Goal: Transaction & Acquisition: Purchase product/service

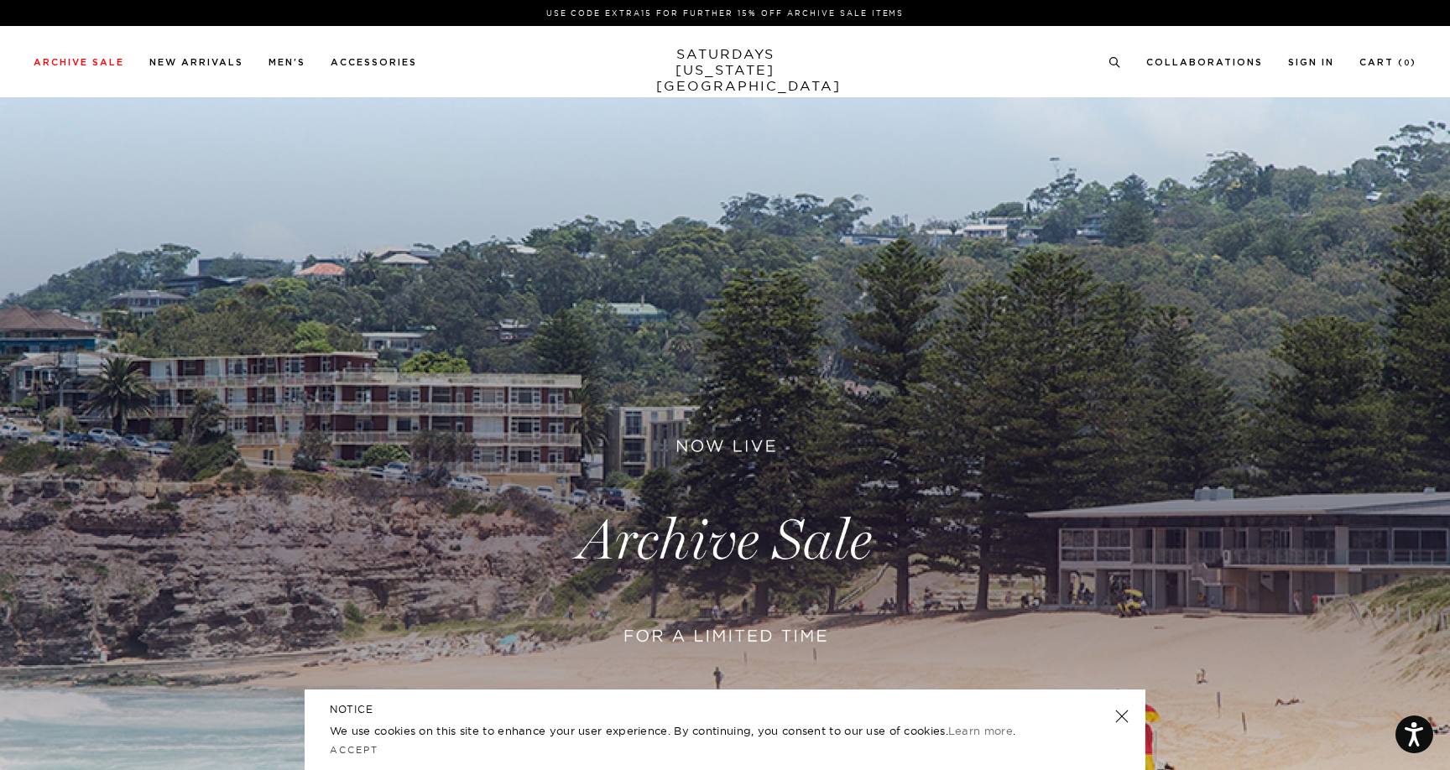
click at [737, 560] on link at bounding box center [725, 541] width 1450 height 888
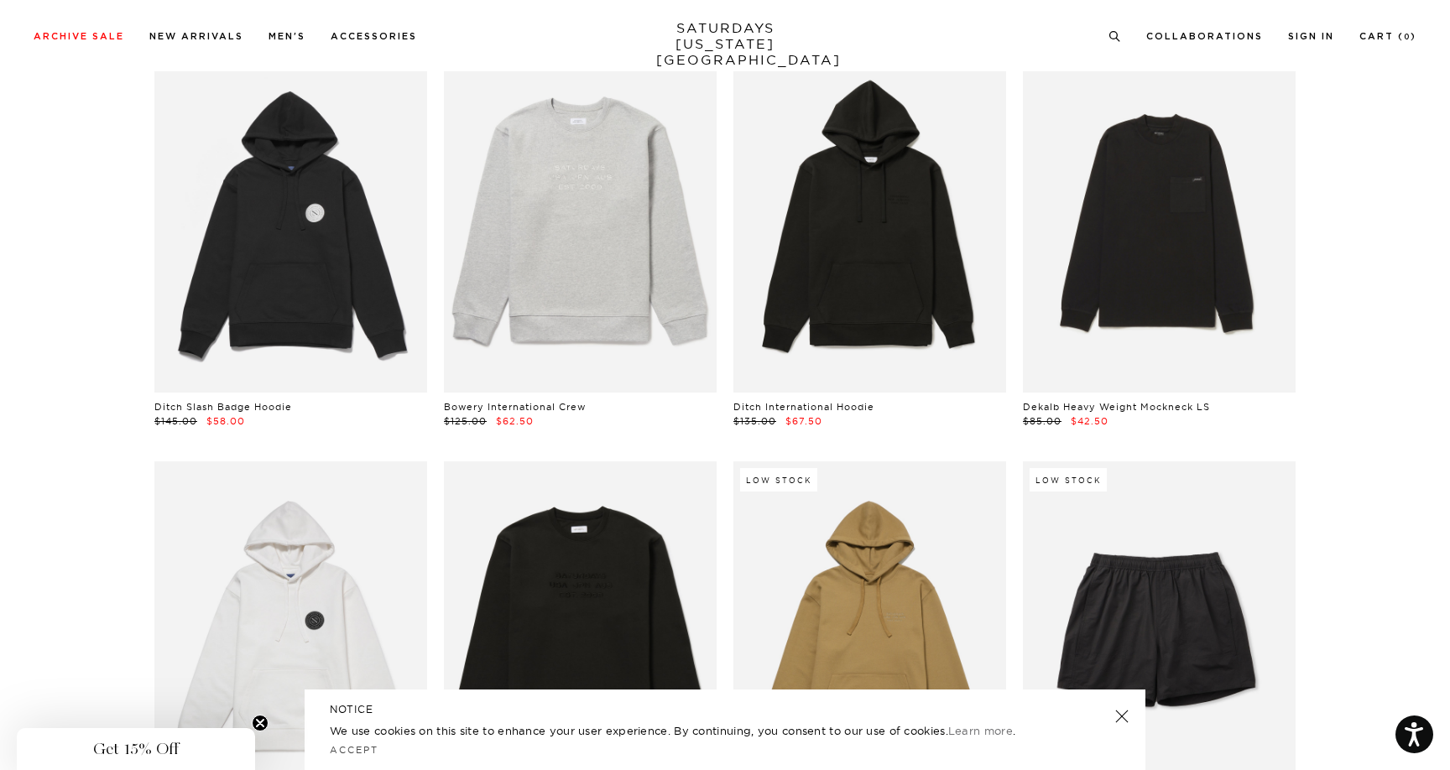
scroll to position [6385, 0]
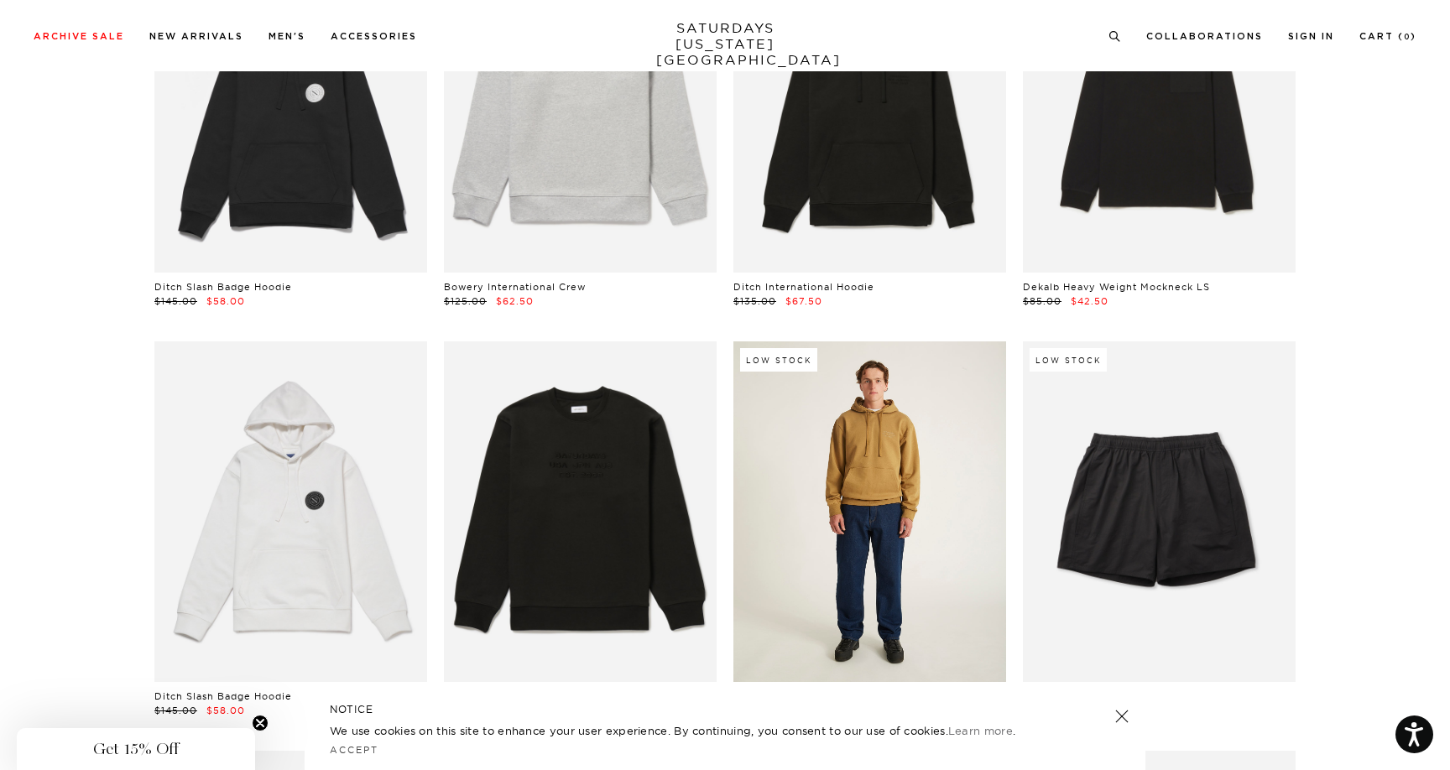
click at [895, 531] on link at bounding box center [869, 511] width 273 height 341
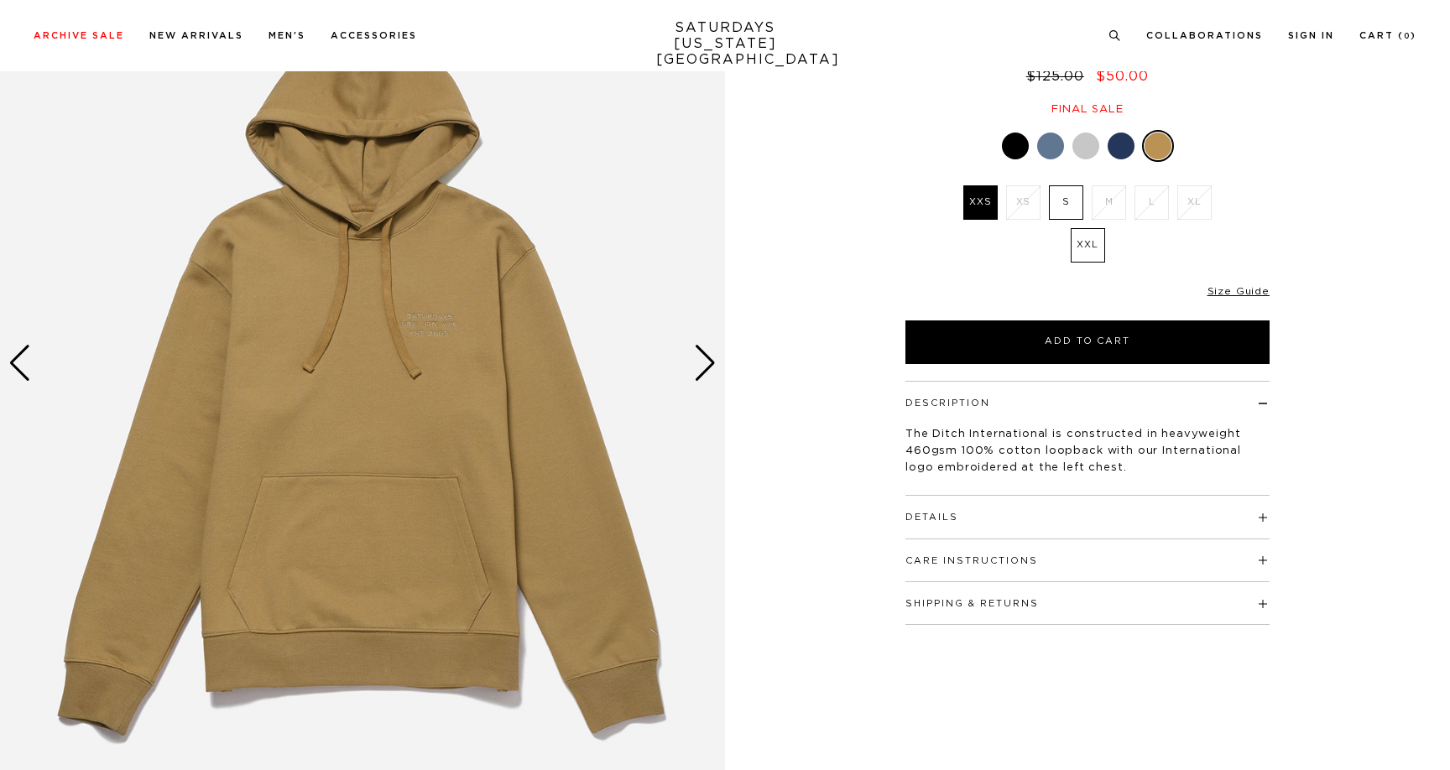
scroll to position [176, 0]
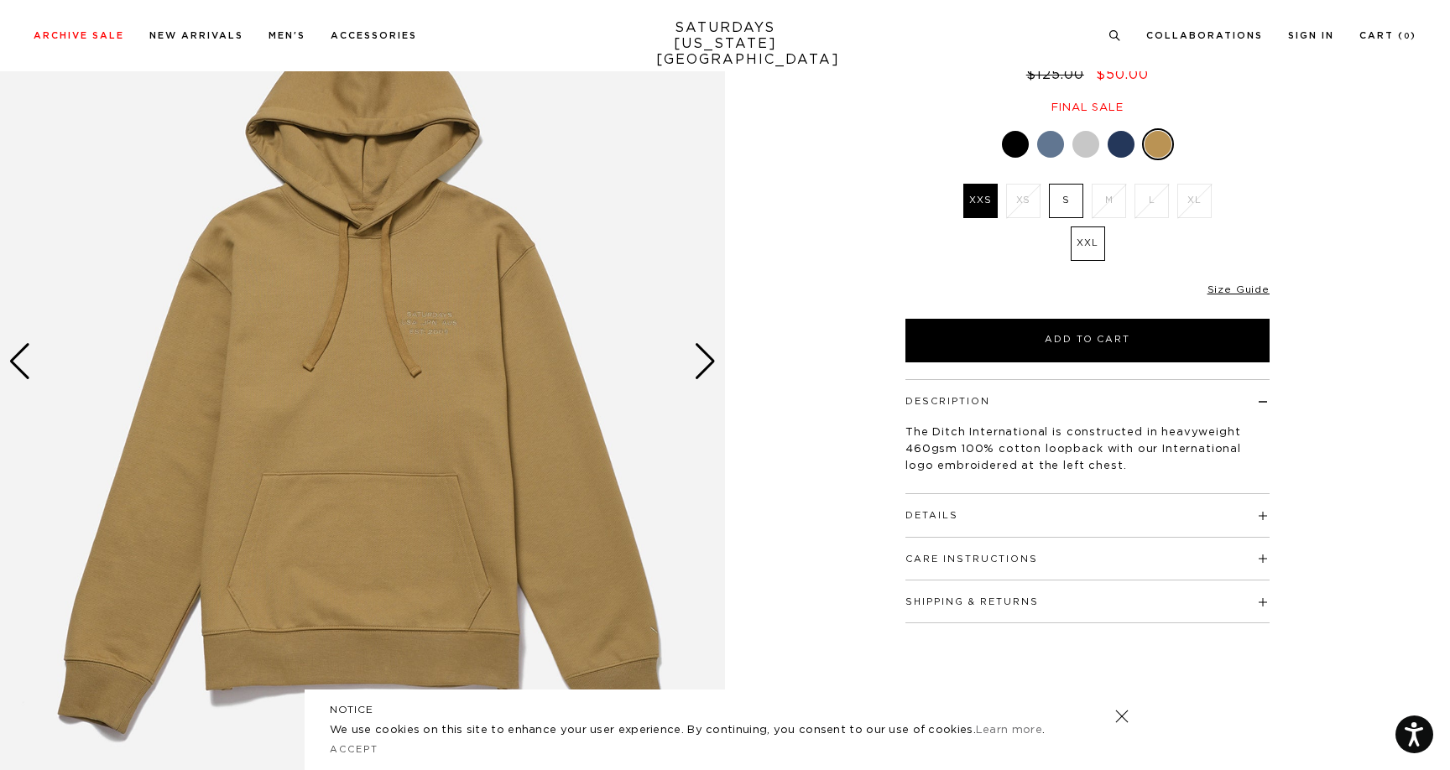
click at [714, 353] on div "Next slide" at bounding box center [705, 361] width 23 height 37
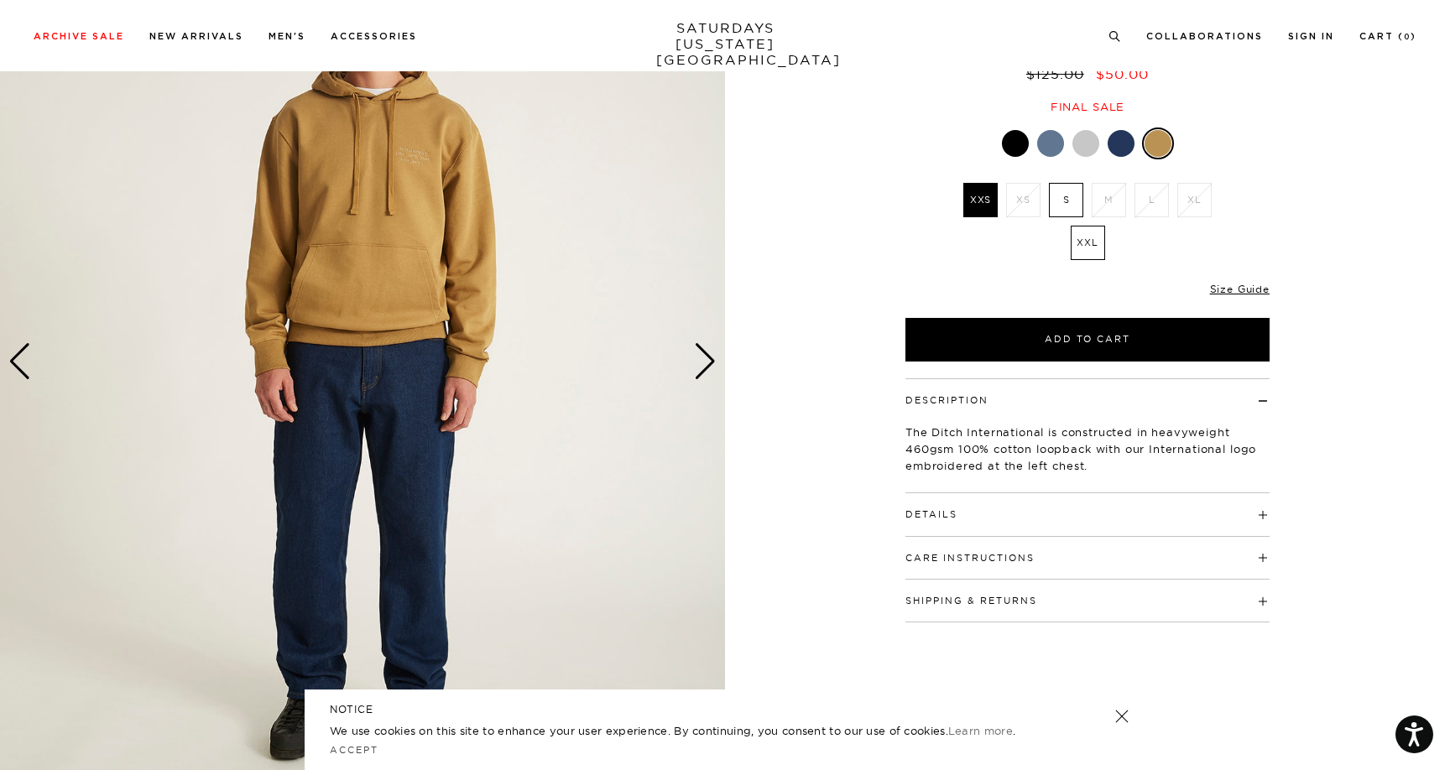
click at [714, 353] on div "Next slide" at bounding box center [705, 361] width 23 height 37
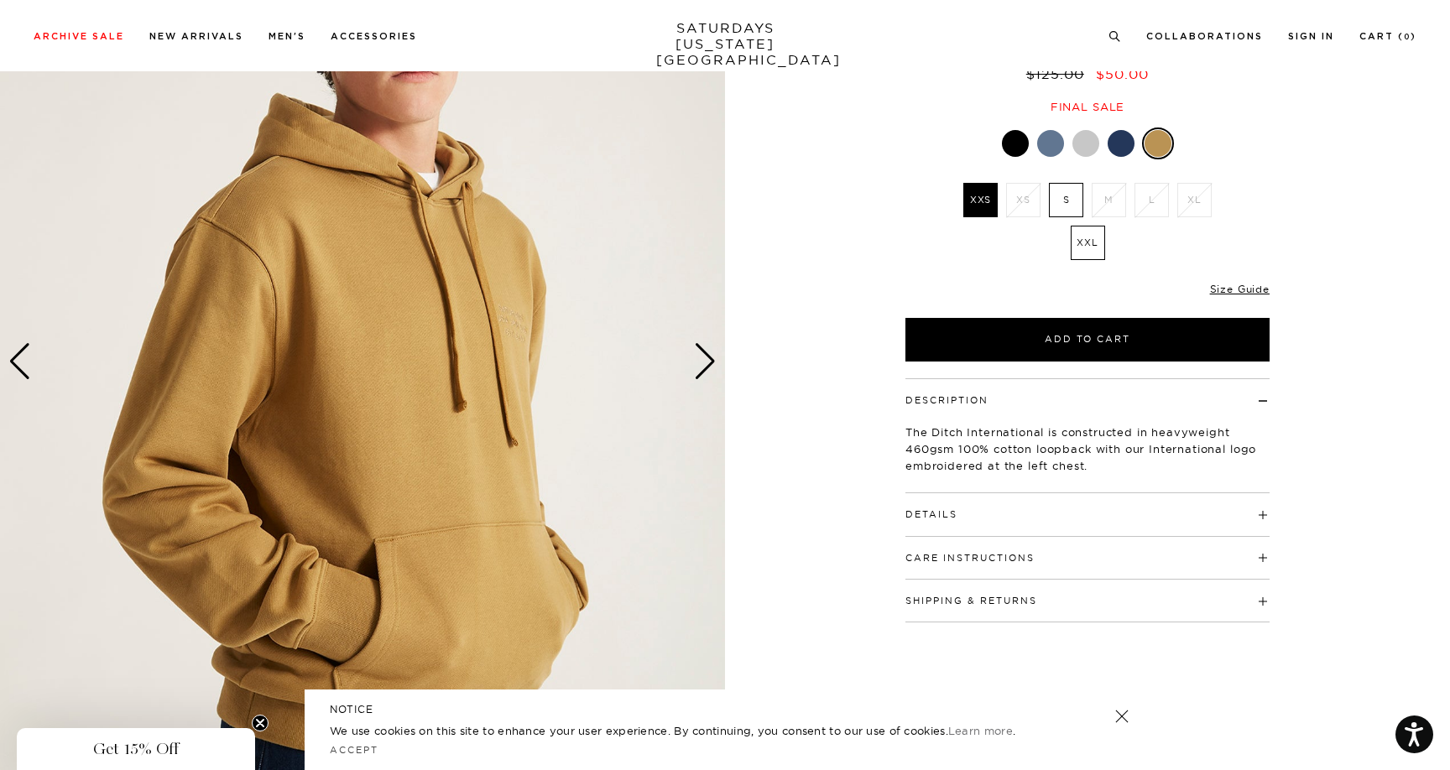
click at [714, 353] on div "Next slide" at bounding box center [705, 361] width 23 height 37
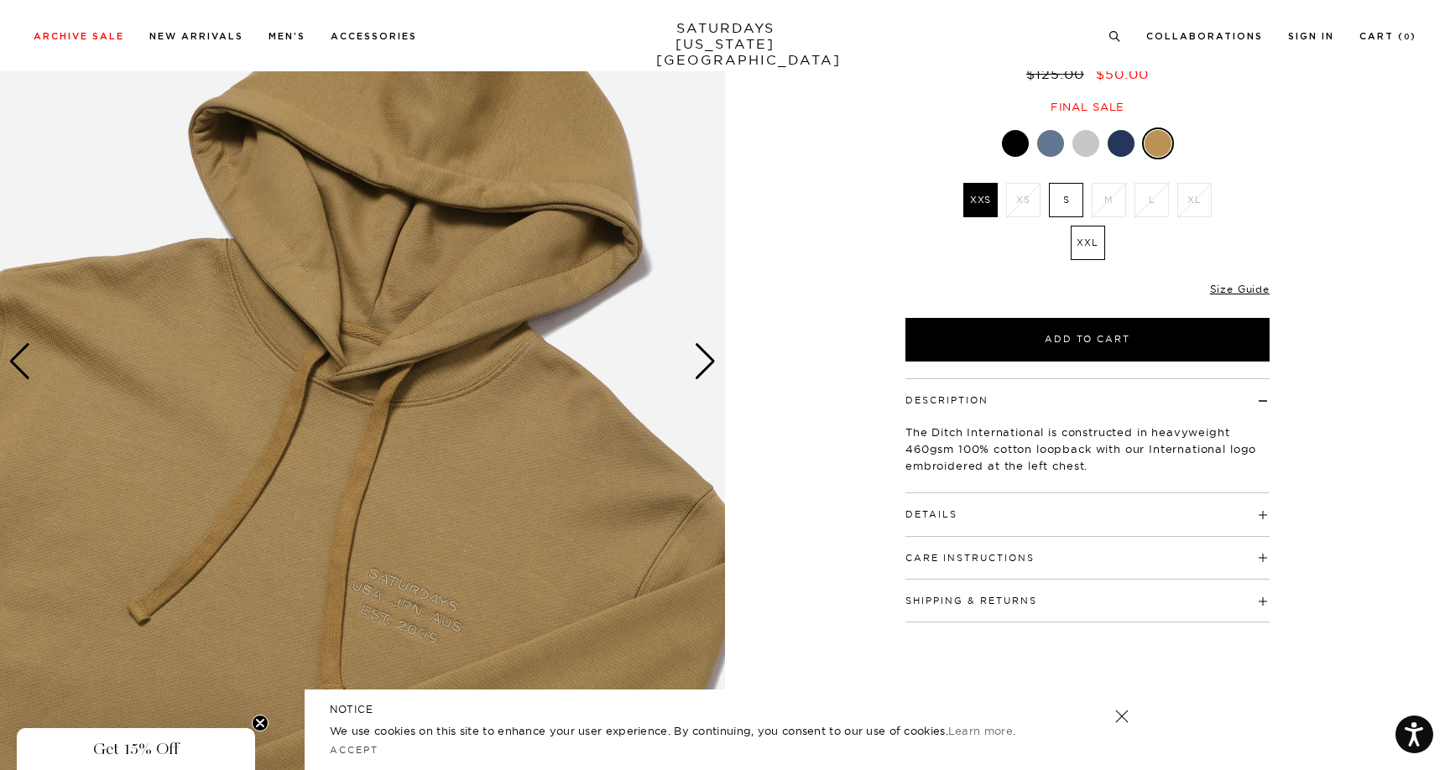
click at [713, 353] on div "Next slide" at bounding box center [705, 361] width 23 height 37
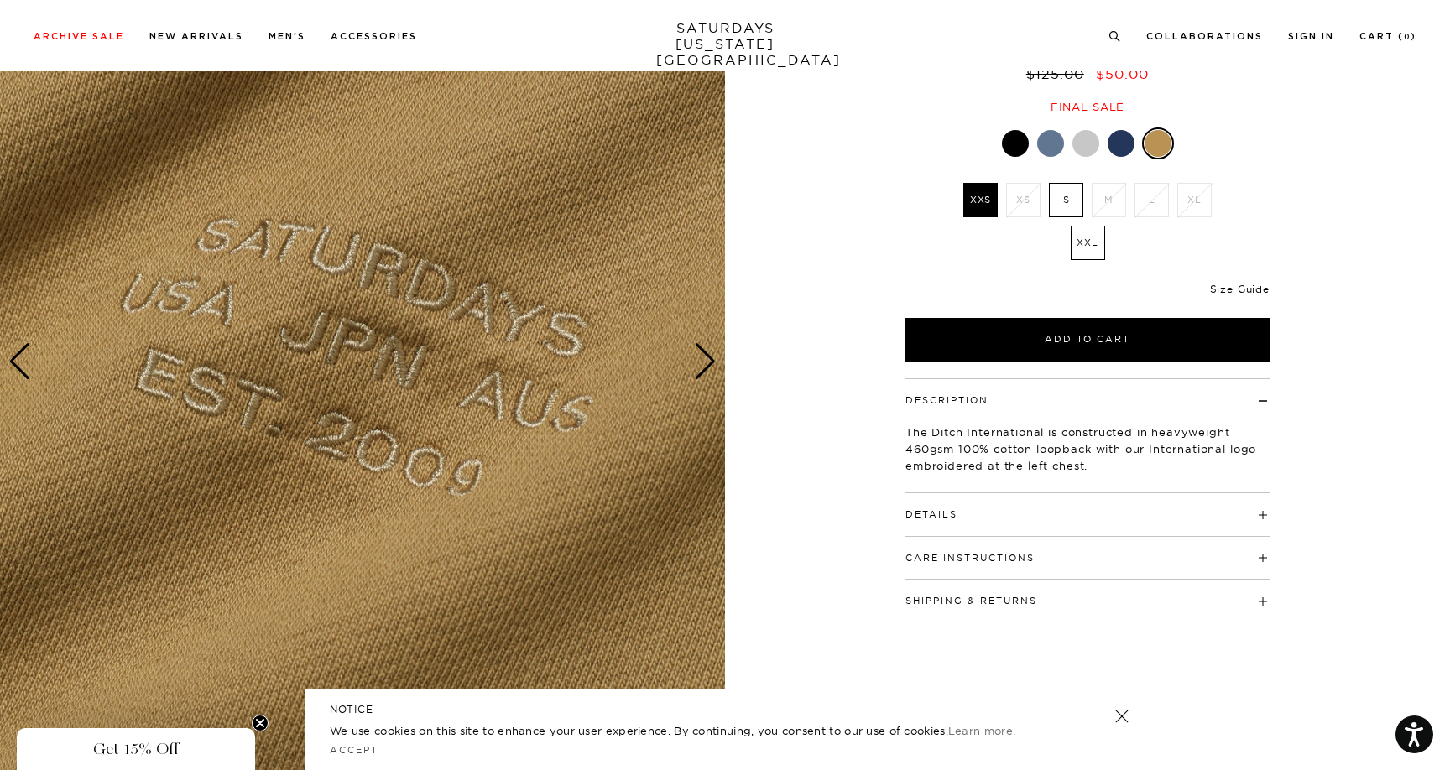
click at [706, 346] on div "Next slide" at bounding box center [705, 361] width 23 height 37
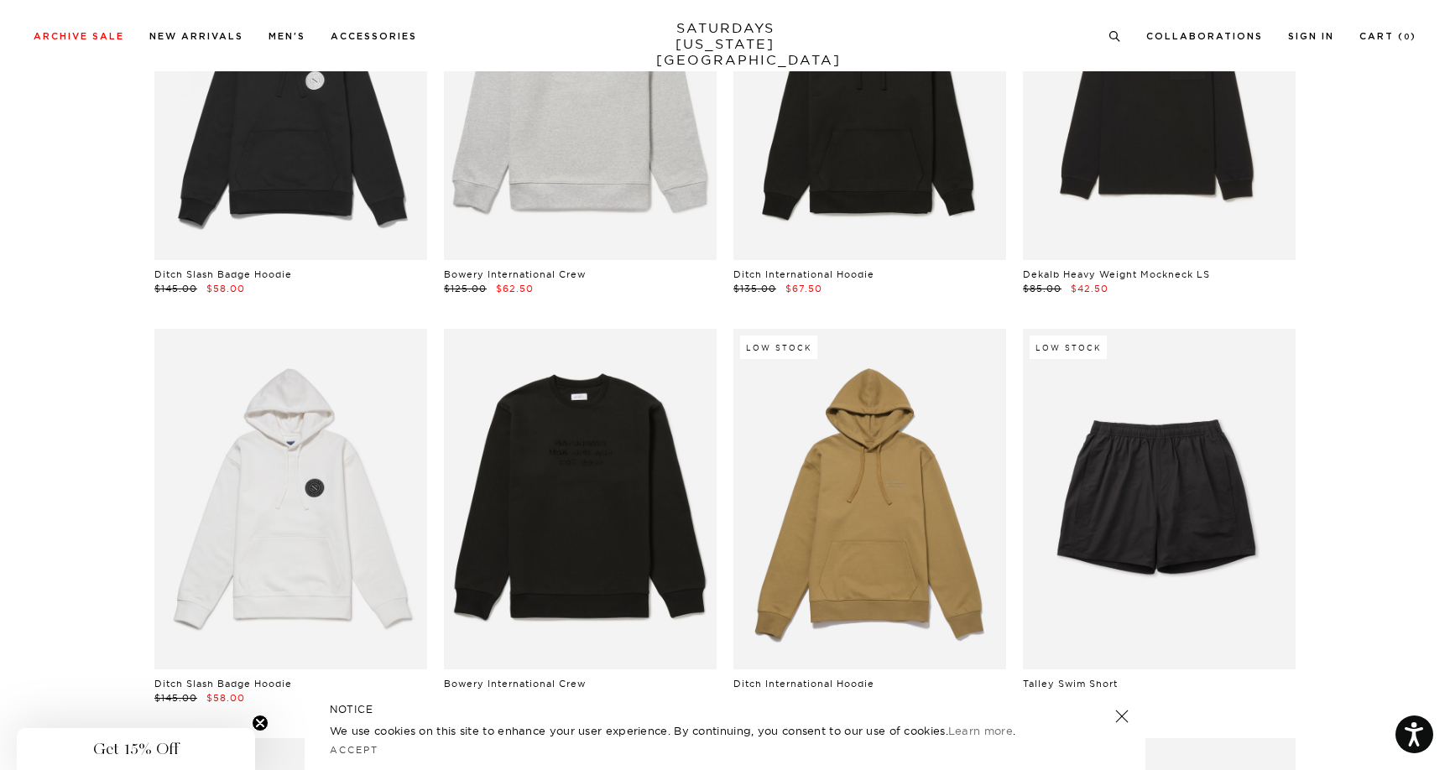
scroll to position [6403, 0]
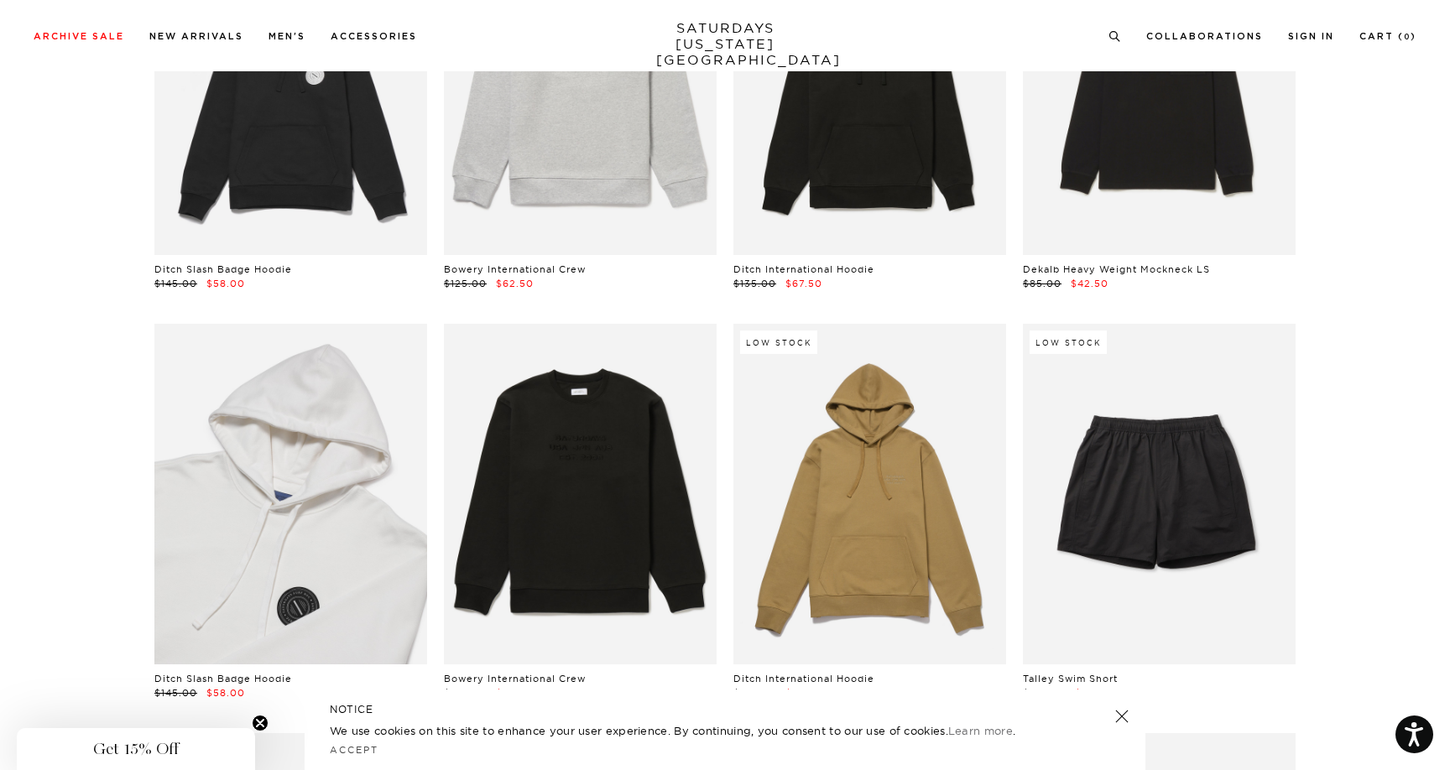
click at [319, 483] on link at bounding box center [290, 494] width 273 height 341
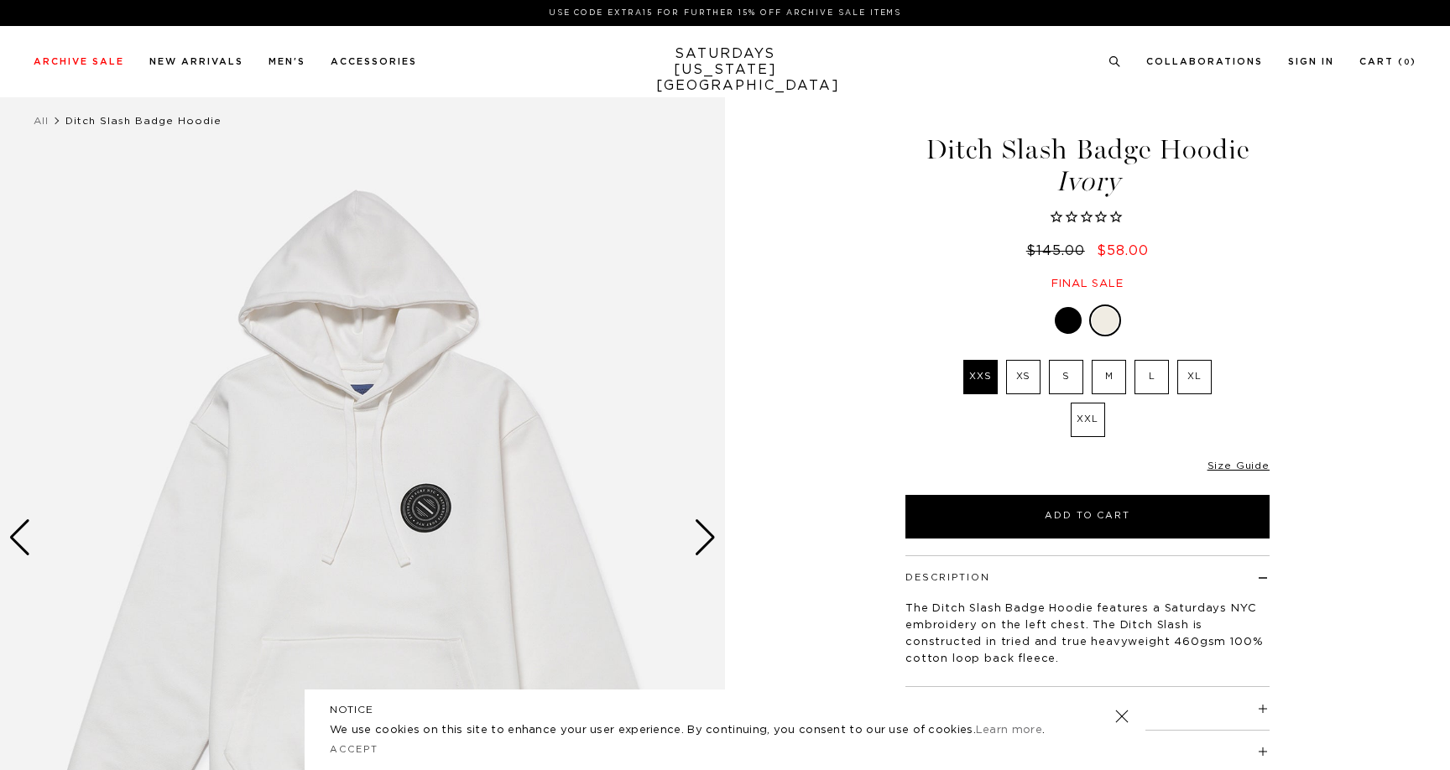
click at [711, 527] on div "Next slide" at bounding box center [705, 537] width 23 height 37
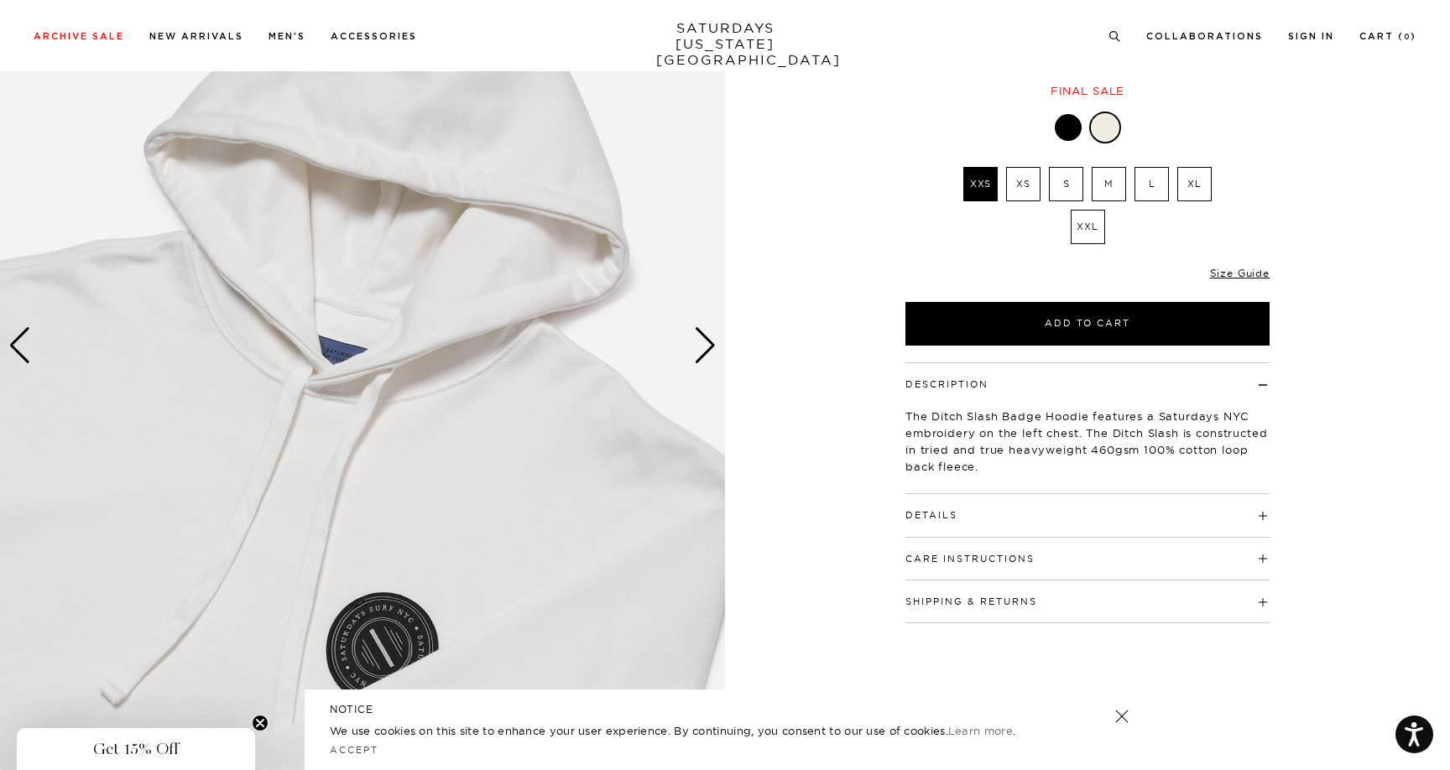
scroll to position [154, 0]
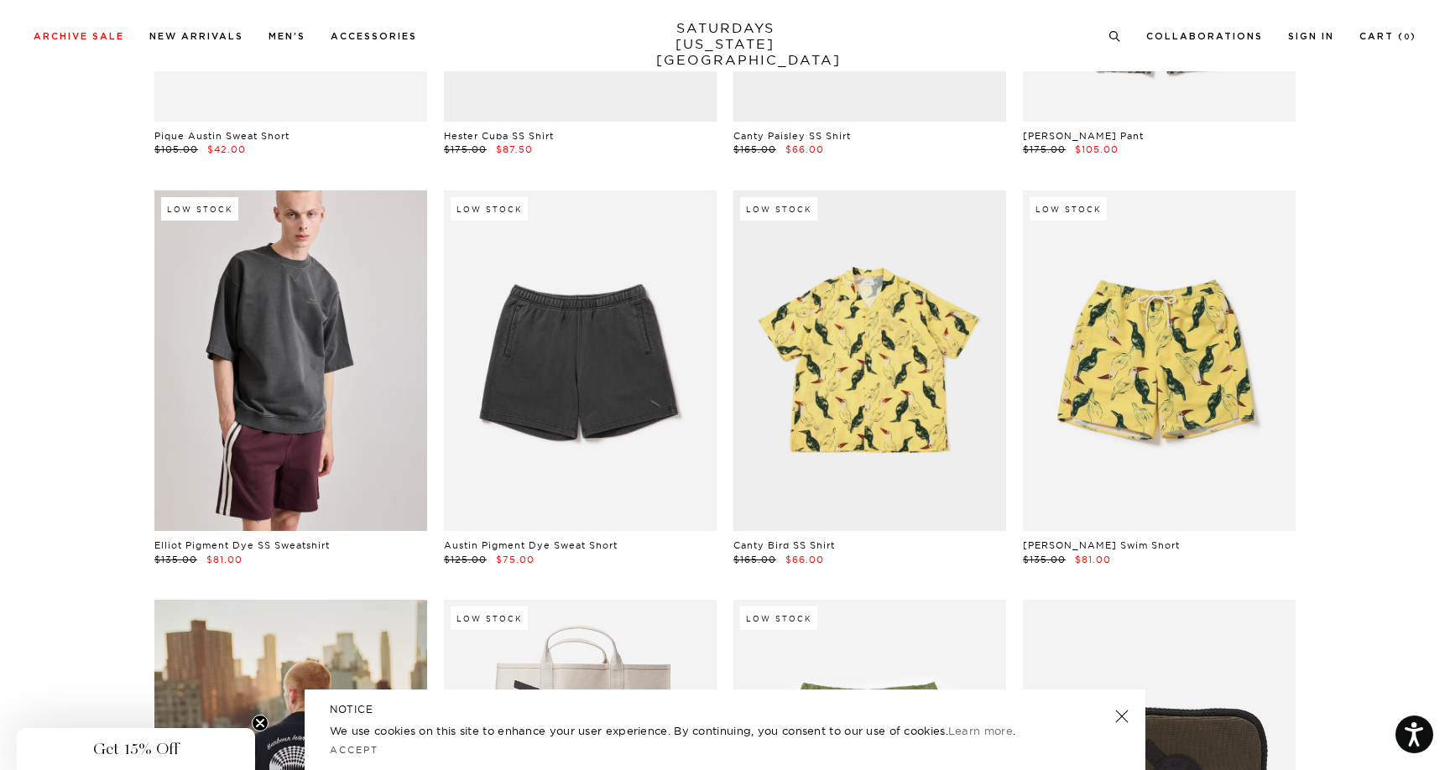
scroll to position [11195, 0]
